Goal: Task Accomplishment & Management: Use online tool/utility

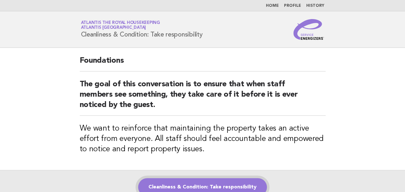
click at [172, 184] on link "Cleanliness & Condition: Take responsibility" at bounding box center [202, 187] width 129 height 18
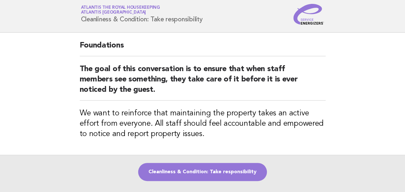
scroll to position [18, 0]
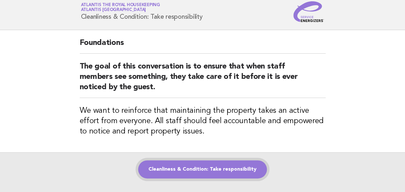
click at [186, 167] on link "Cleanliness & Condition: Take responsibility" at bounding box center [202, 169] width 129 height 18
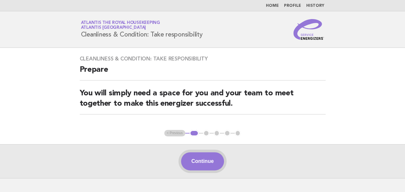
click at [196, 161] on button "Continue" at bounding box center [202, 161] width 43 height 18
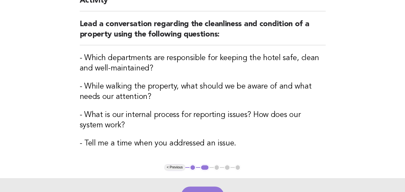
scroll to position [95, 0]
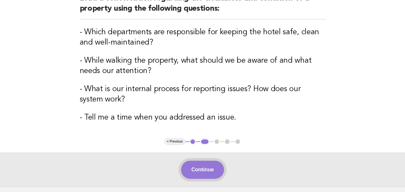
click at [200, 167] on button "Continue" at bounding box center [202, 169] width 43 height 18
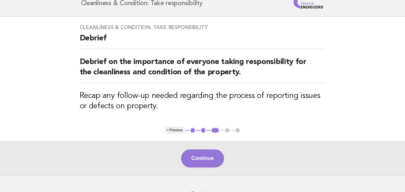
scroll to position [47, 0]
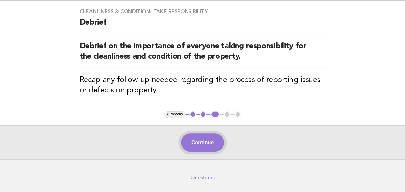
click at [205, 142] on button "Continue" at bounding box center [202, 142] width 43 height 18
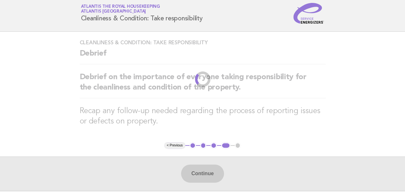
scroll to position [0, 0]
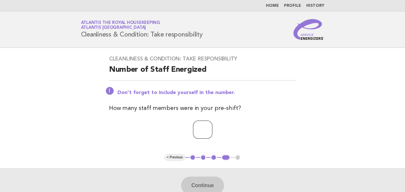
click at [193, 131] on input "number" at bounding box center [202, 129] width 19 height 18
type input "**"
click at [194, 182] on button "Continue" at bounding box center [202, 185] width 43 height 18
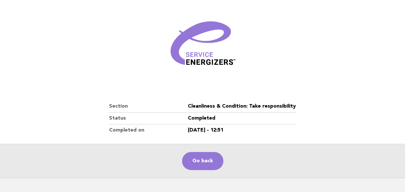
scroll to position [79, 0]
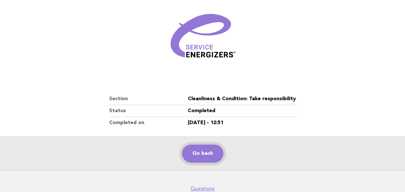
click at [196, 152] on link "Go back" at bounding box center [202, 153] width 41 height 18
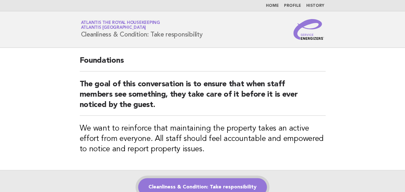
click at [202, 183] on link "Cleanliness & Condition: Take responsibility" at bounding box center [202, 187] width 129 height 18
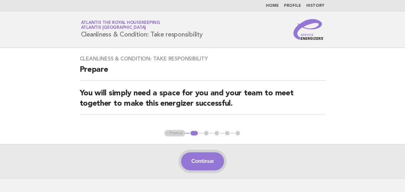
click at [191, 157] on button "Continue" at bounding box center [202, 161] width 43 height 18
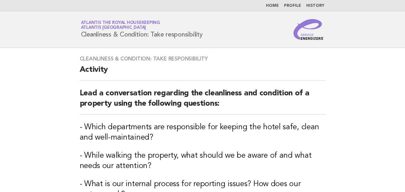
scroll to position [85, 0]
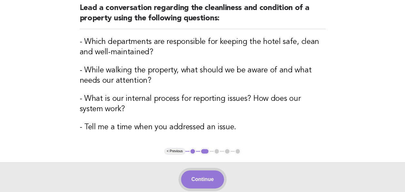
click at [196, 177] on button "Continue" at bounding box center [202, 179] width 43 height 18
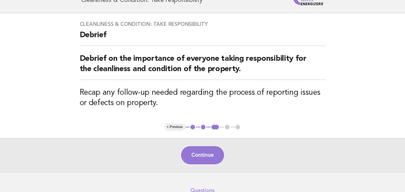
scroll to position [35, 0]
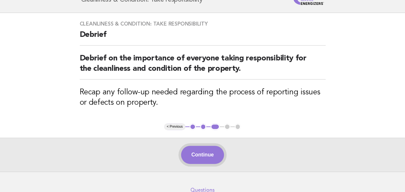
click at [207, 152] on button "Continue" at bounding box center [202, 154] width 43 height 18
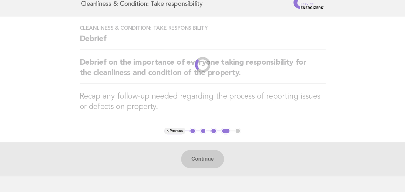
scroll to position [0, 0]
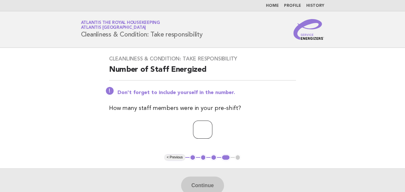
click at [193, 131] on input "number" at bounding box center [202, 129] width 19 height 18
type input "**"
click at [203, 183] on button "Continue" at bounding box center [202, 185] width 43 height 18
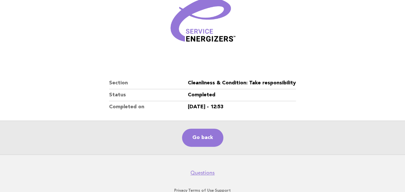
scroll to position [104, 0]
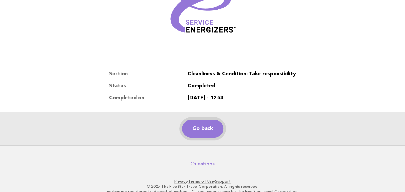
click at [197, 131] on link "Go back" at bounding box center [202, 128] width 41 height 18
